Goal: Task Accomplishment & Management: Manage account settings

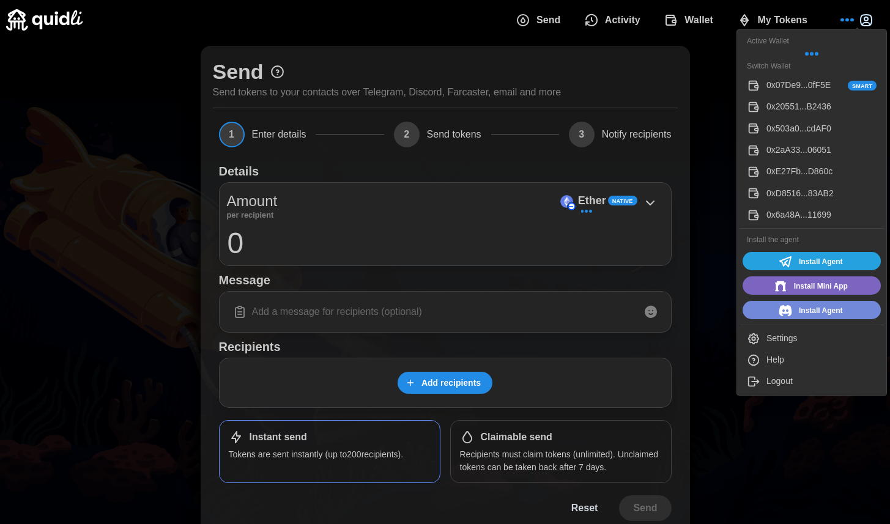
click at [861, 21] on icon "button" at bounding box center [866, 20] width 15 height 15
click at [793, 341] on div "Settings" at bounding box center [821, 338] width 110 height 13
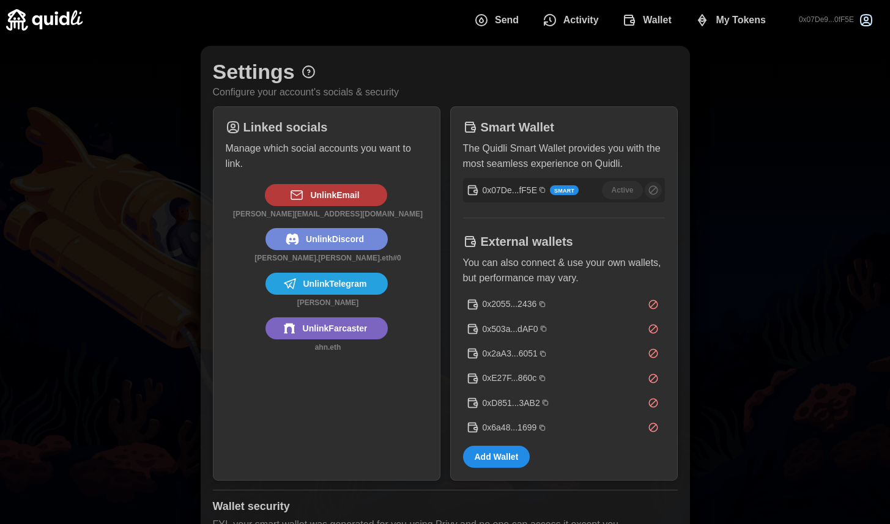
click at [498, 25] on span "Send" at bounding box center [507, 20] width 24 height 24
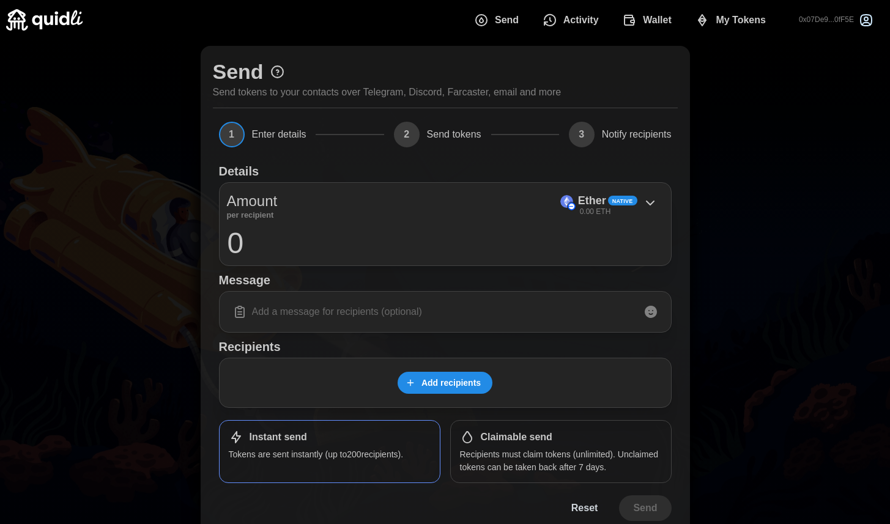
click at [643, 18] on span "Wallet" at bounding box center [657, 20] width 29 height 24
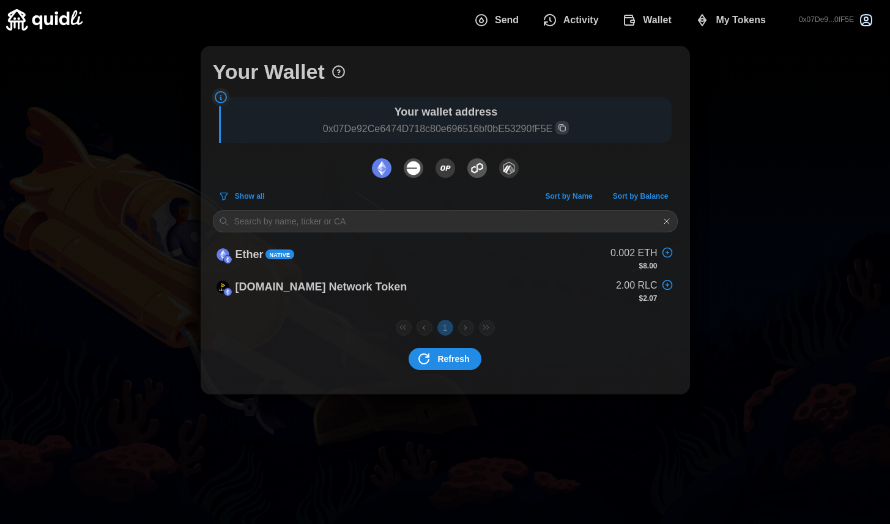
click at [415, 169] on img "dots" at bounding box center [414, 168] width 20 height 20
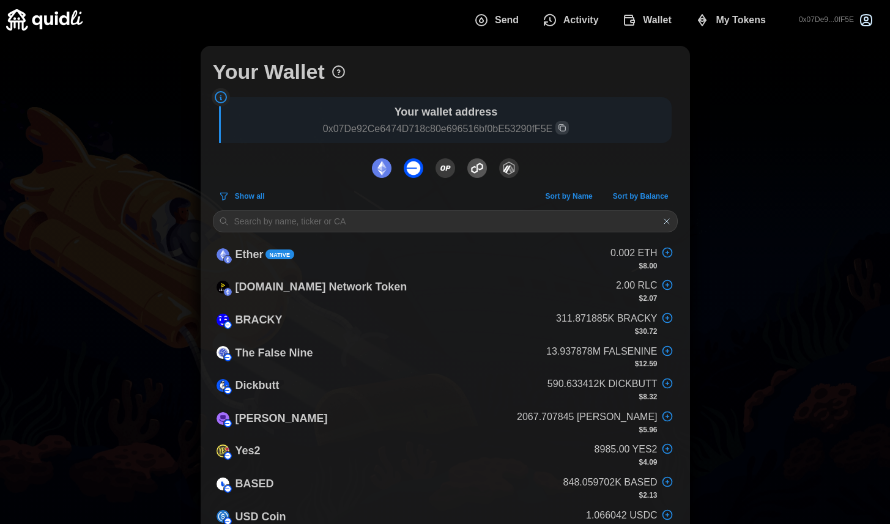
click at [513, 168] on img "dots" at bounding box center [509, 168] width 20 height 20
